Goal: Check status: Check status

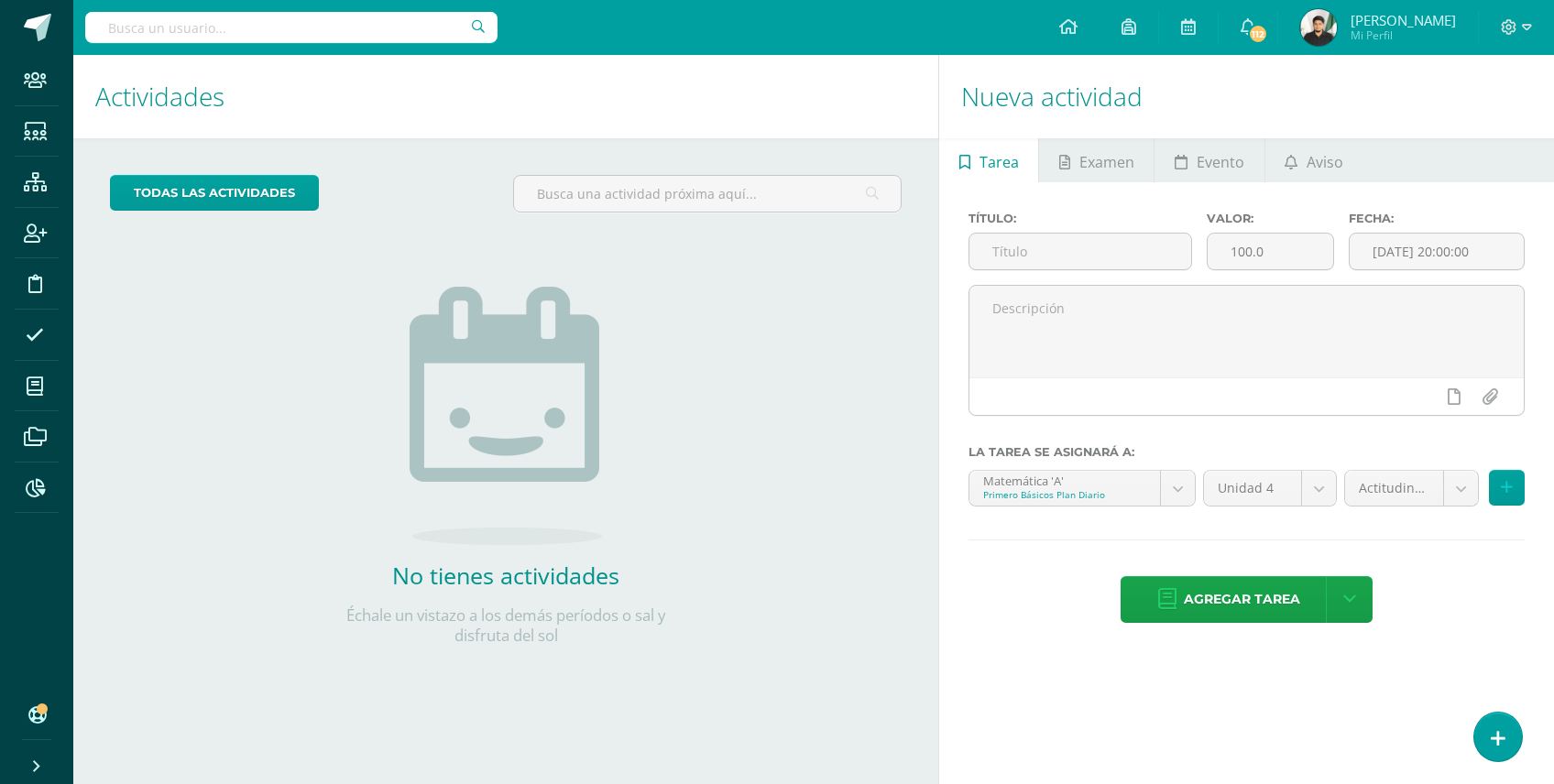
click at [312, 37] on input "text" at bounding box center [291, 27] width 412 height 31
type input "JUAN CARLOS MORALES"
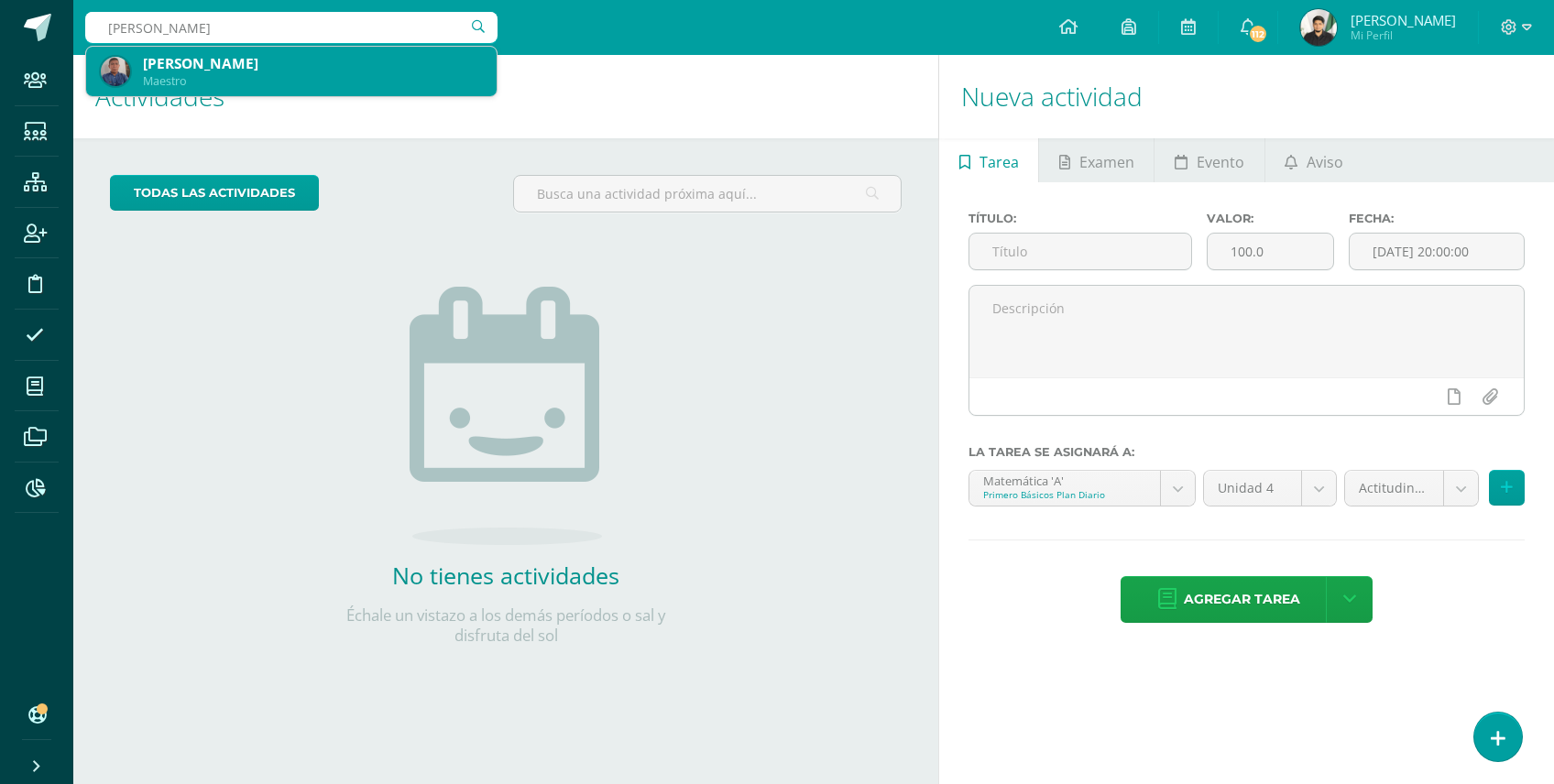
click at [328, 77] on div "Maestro" at bounding box center [312, 80] width 339 height 16
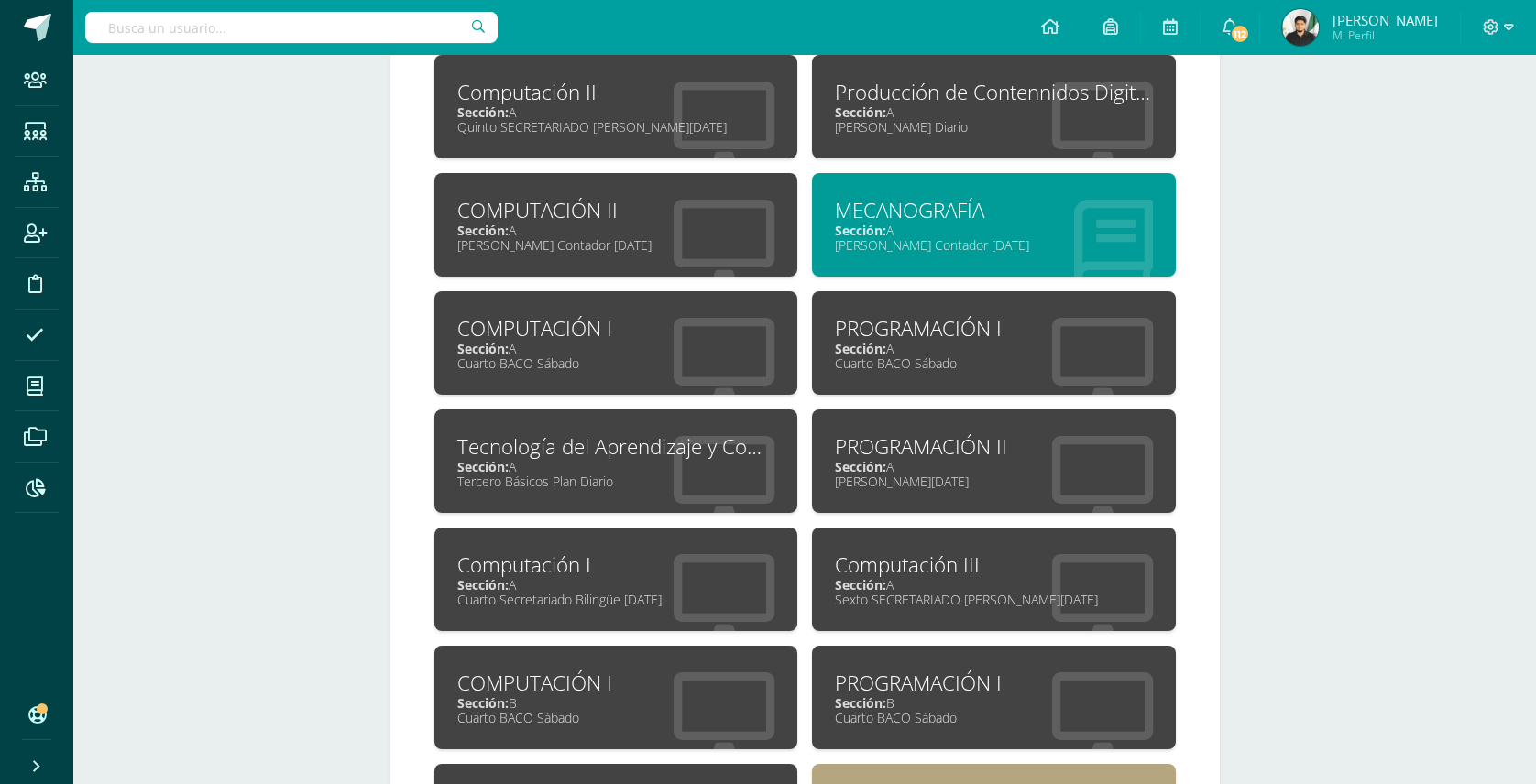
scroll to position [976, 0]
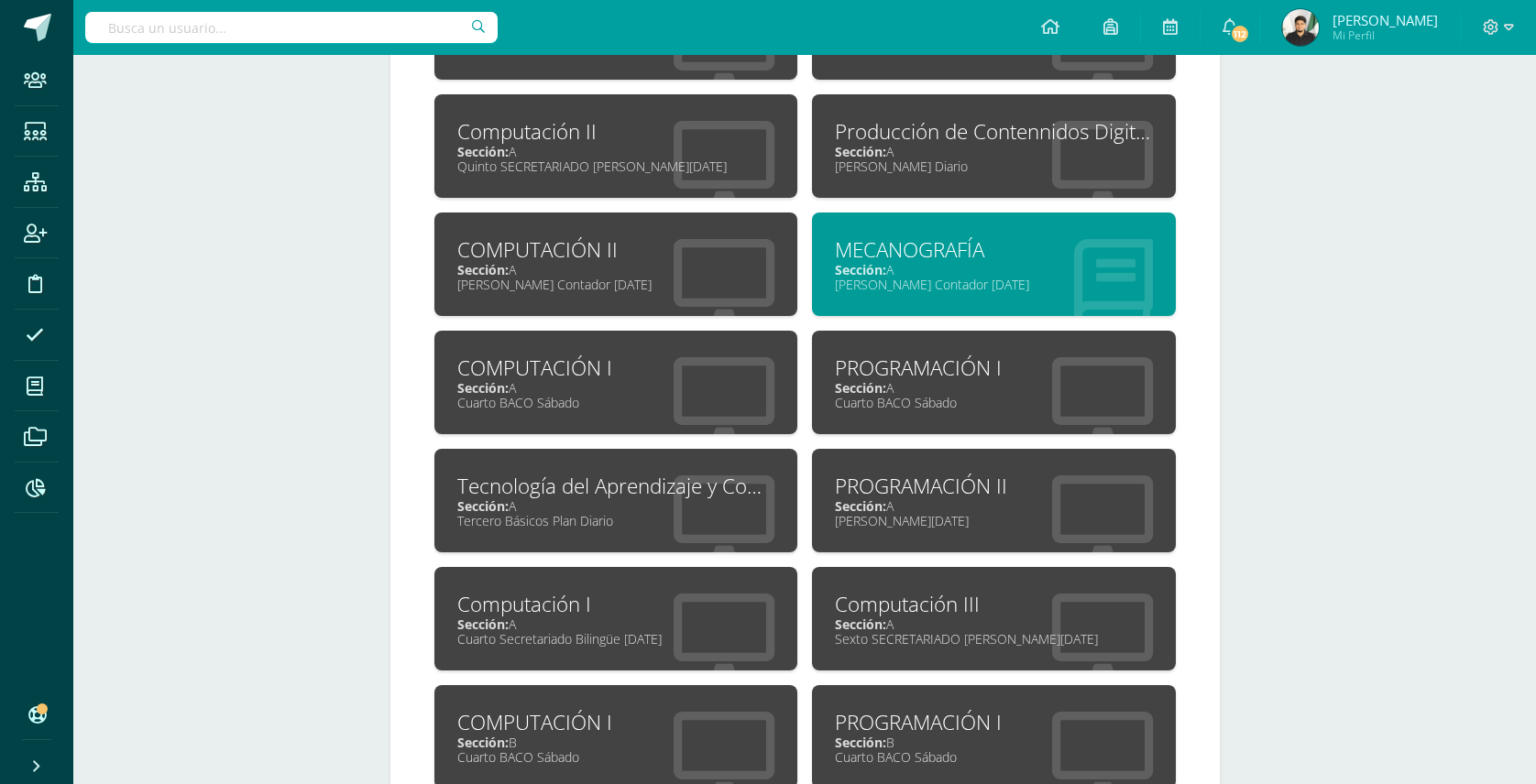
drag, startPoint x: 567, startPoint y: 243, endPoint x: 349, endPoint y: 254, distance: 218.3
click at [290, 254] on div "Más opciones [PERSON_NAME] [EMAIL_ADDRESS][DOMAIN_NAME] Título: Maestro Editar …" at bounding box center [804, 683] width 1462 height 3209
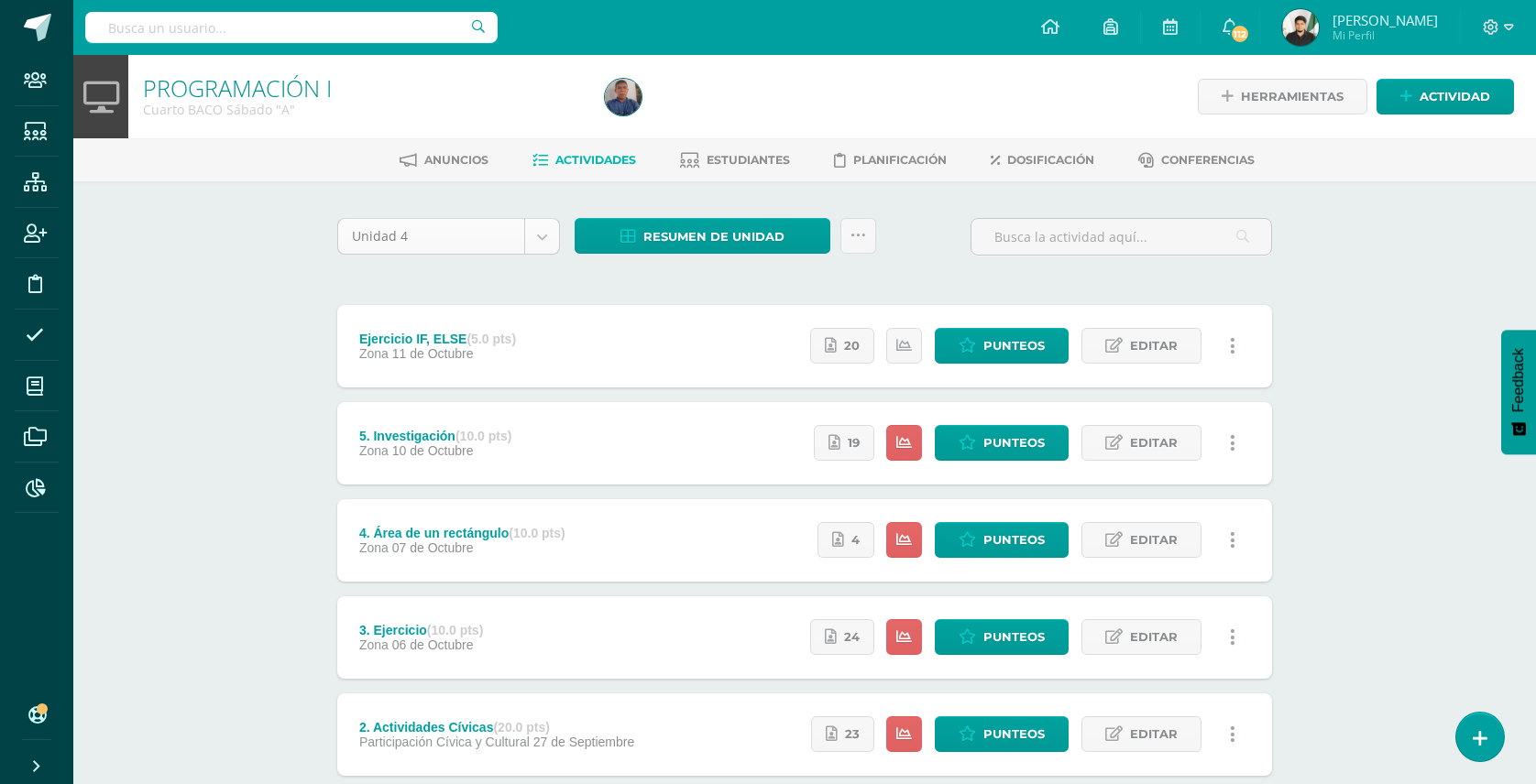
click at [536, 225] on body "Staff Estudiantes Estructura Inscripción Disciplina Asistencia Mis cursos Archi…" at bounding box center [768, 497] width 1536 height 995
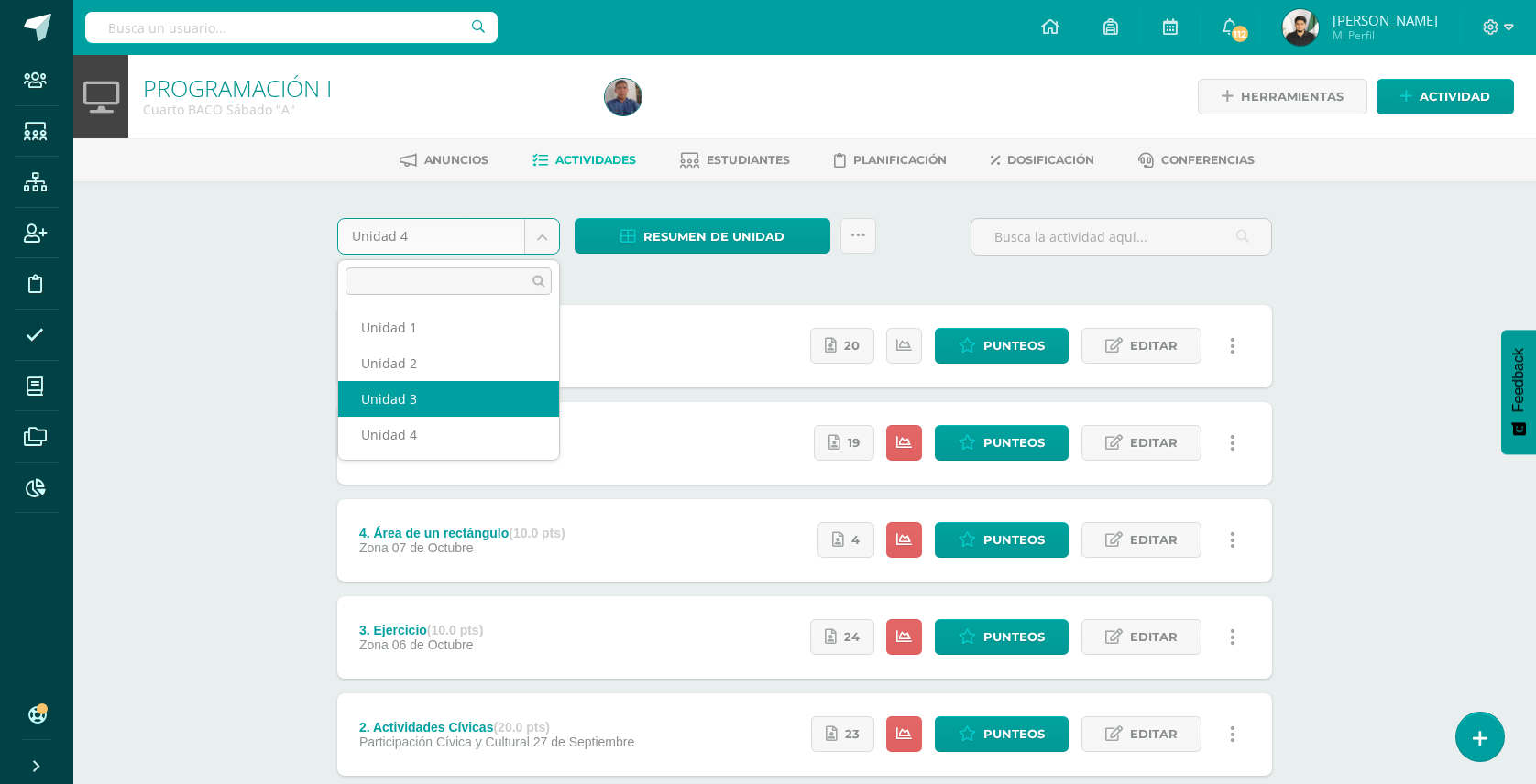
select select "Unidad 3"
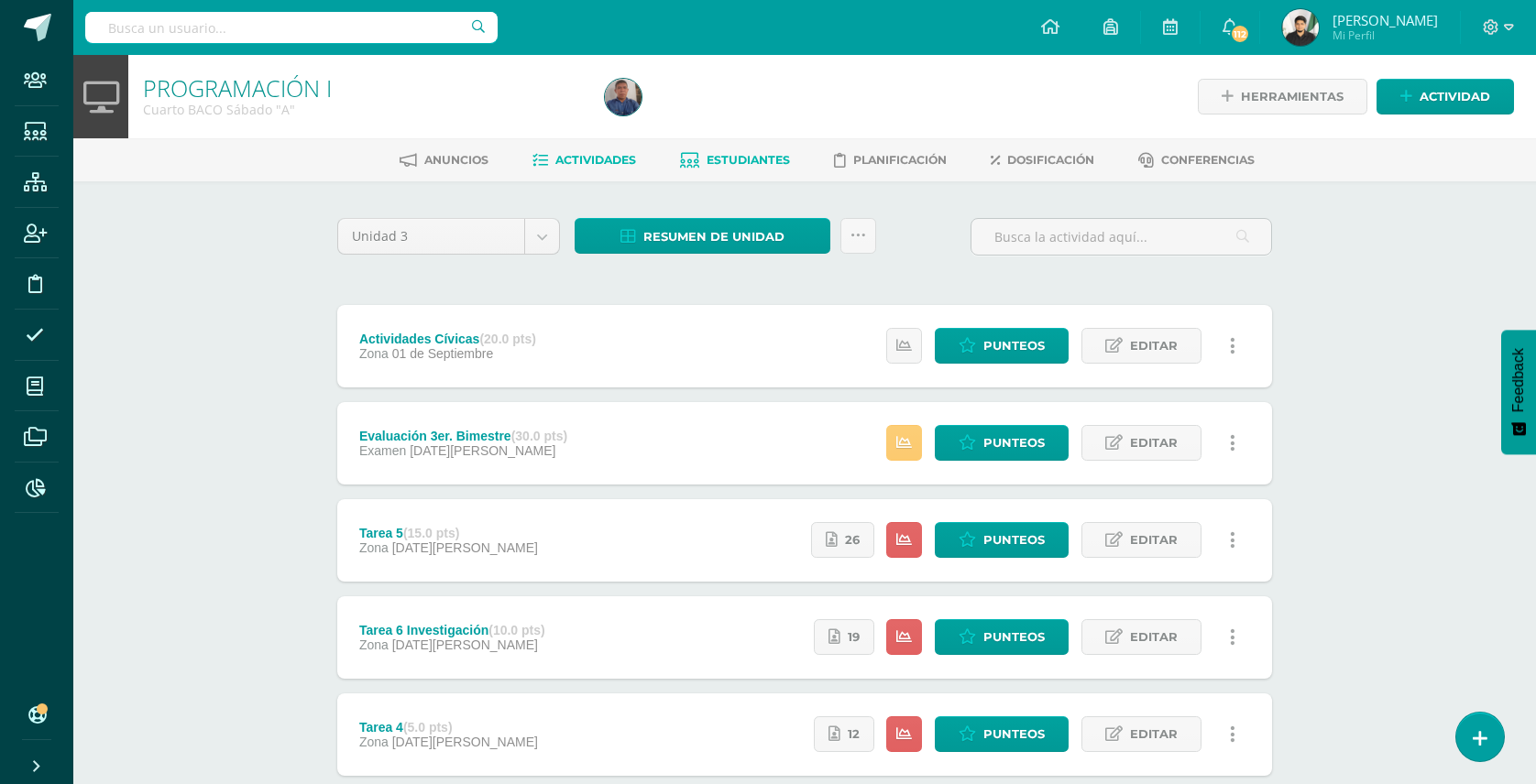
click at [766, 162] on span "Estudiantes" at bounding box center [748, 160] width 83 height 14
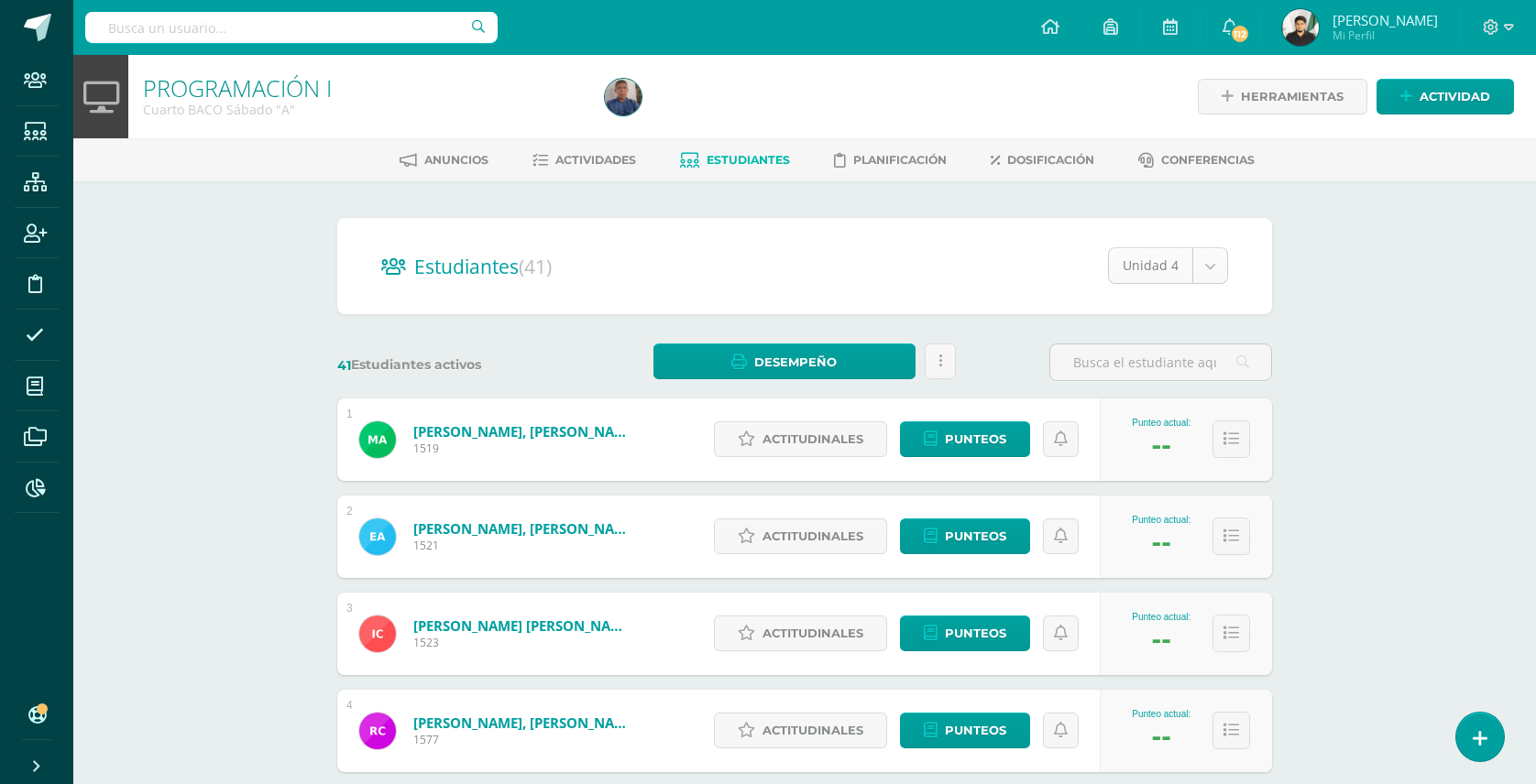
click at [1215, 264] on body "Staff Estudiantes Estructura Inscripción Disciplina Asistencia Mis cursos Archi…" at bounding box center [768, 734] width 1536 height 1470
select select "/dashboard/teacher/section/2092/students/?unit=70794"
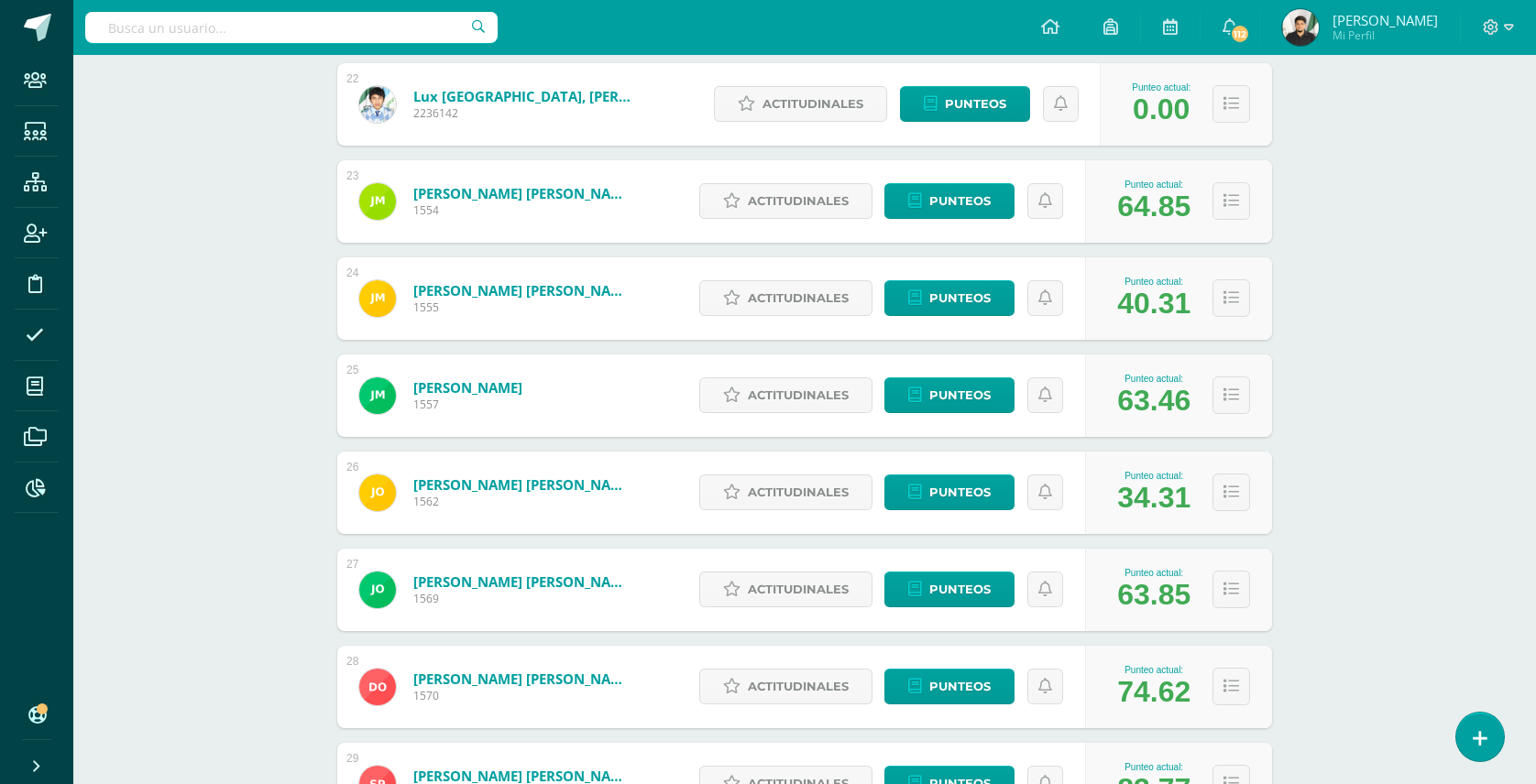
scroll to position [2388, 0]
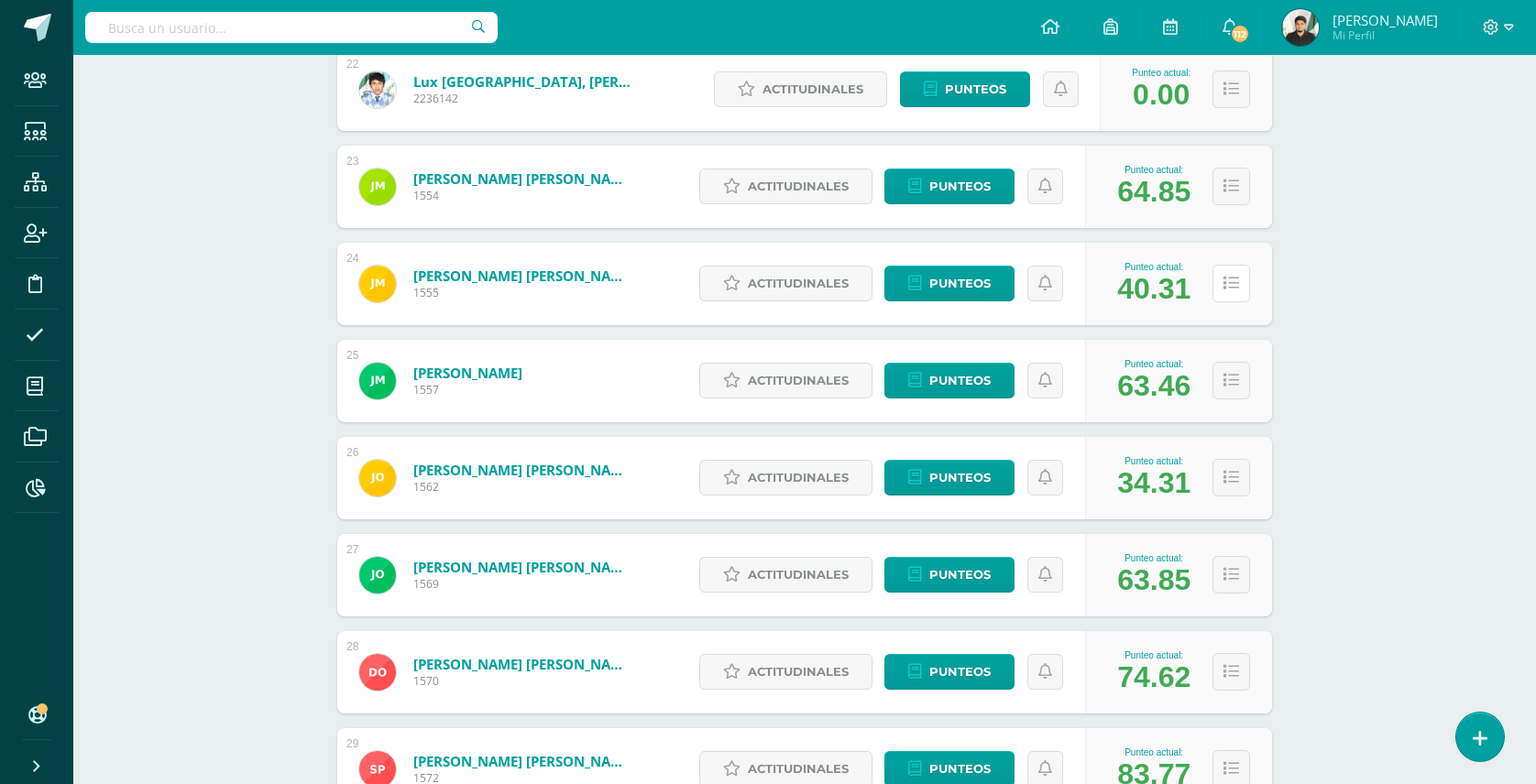
click at [1229, 280] on icon at bounding box center [1231, 283] width 16 height 16
click at [954, 291] on span "Punteos" at bounding box center [960, 283] width 62 height 34
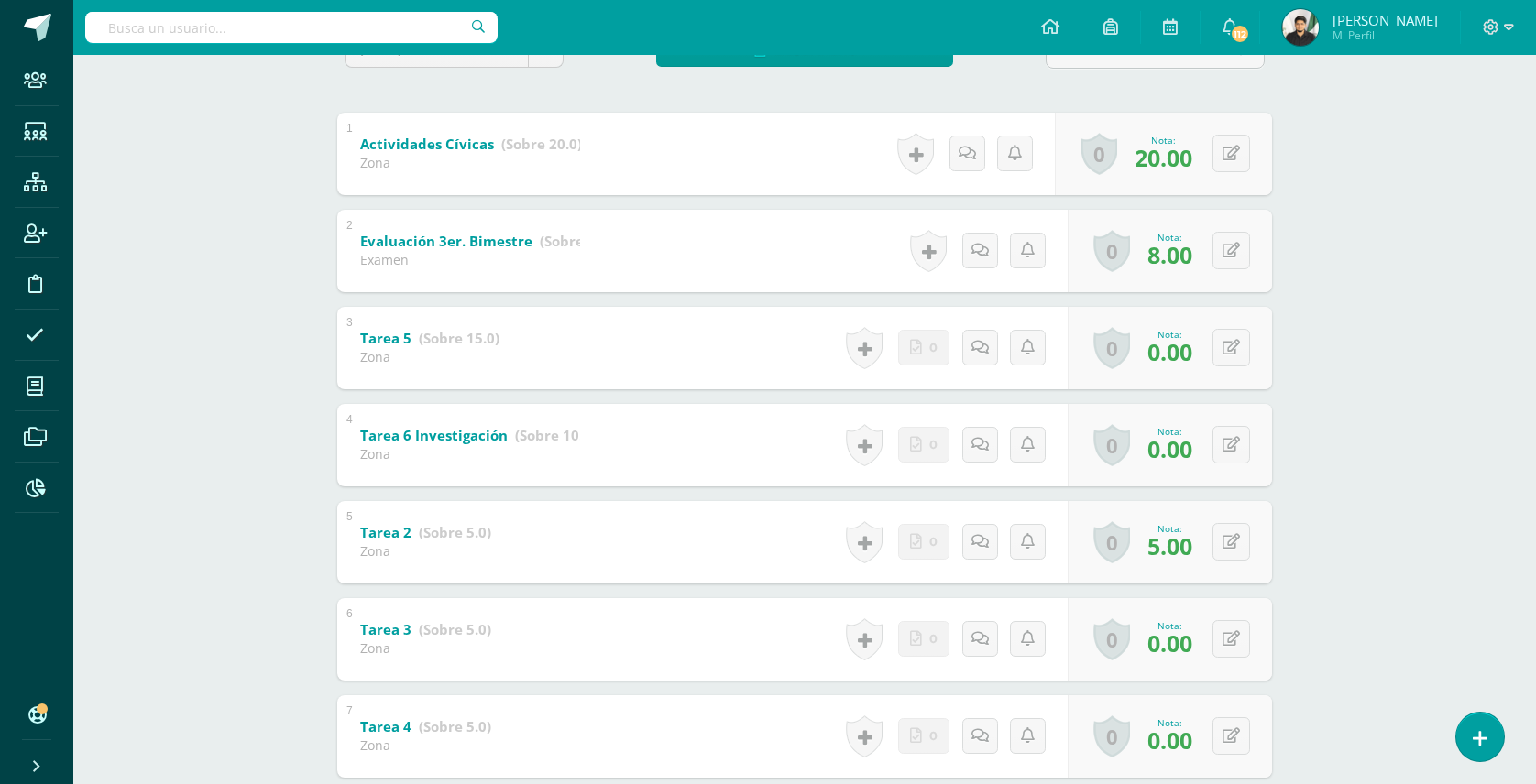
scroll to position [488, 0]
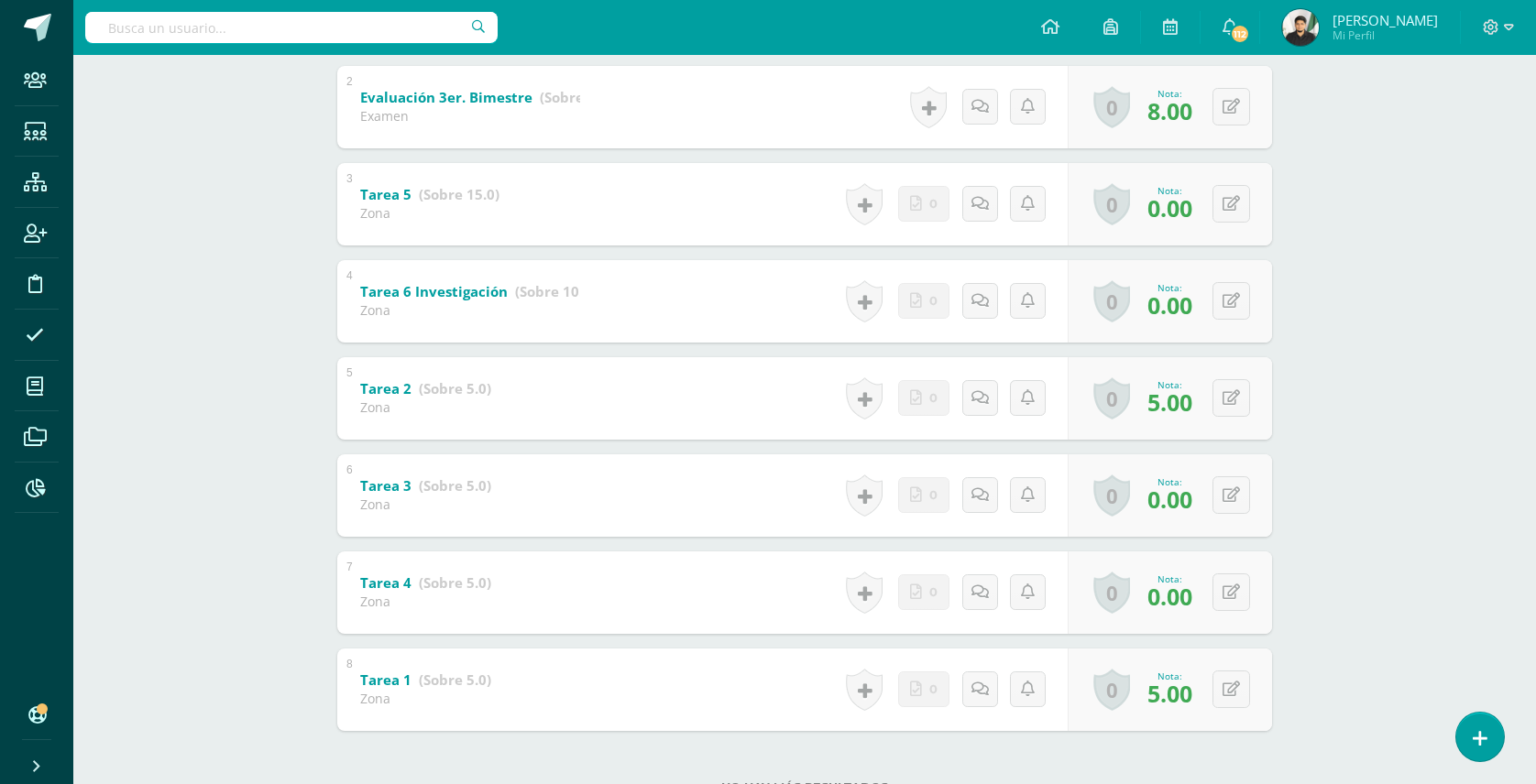
drag, startPoint x: 1390, startPoint y: 682, endPoint x: 1270, endPoint y: 847, distance: 204.0
drag, startPoint x: 1270, startPoint y: 847, endPoint x: 139, endPoint y: 349, distance: 1235.8
click at [104, 349] on div "PROGRAMACIÓN I Cuarto [PERSON_NAME][DATE] "A" Herramientas Detalle de asistenci…" at bounding box center [804, 209] width 1462 height 1286
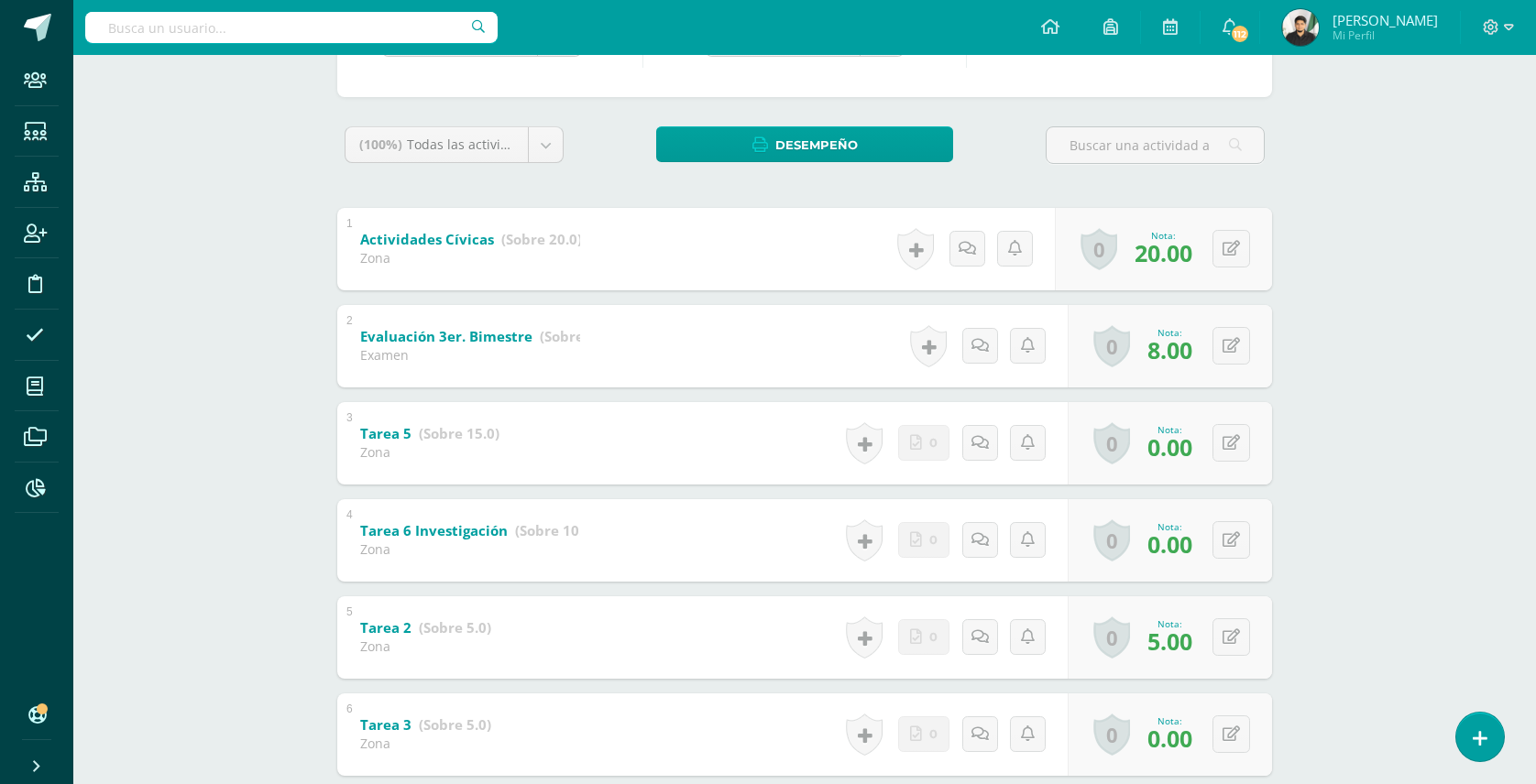
scroll to position [67, 0]
